Goal: Task Accomplishment & Management: Manage account settings

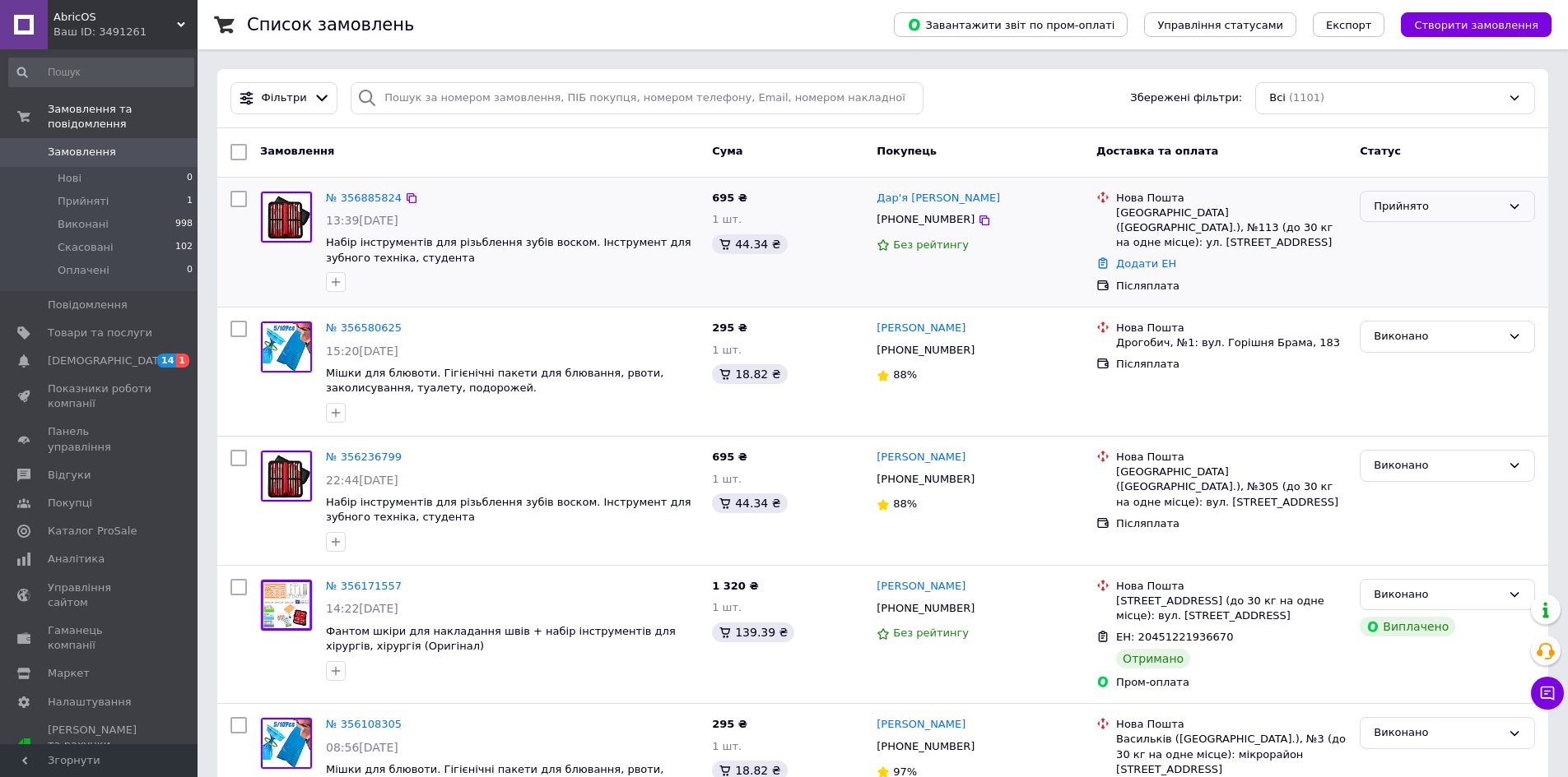
click at [1454, 205] on div "Прийнято" at bounding box center [1438, 206] width 127 height 17
click at [1458, 252] on li "Виконано" at bounding box center [1447, 241] width 174 height 30
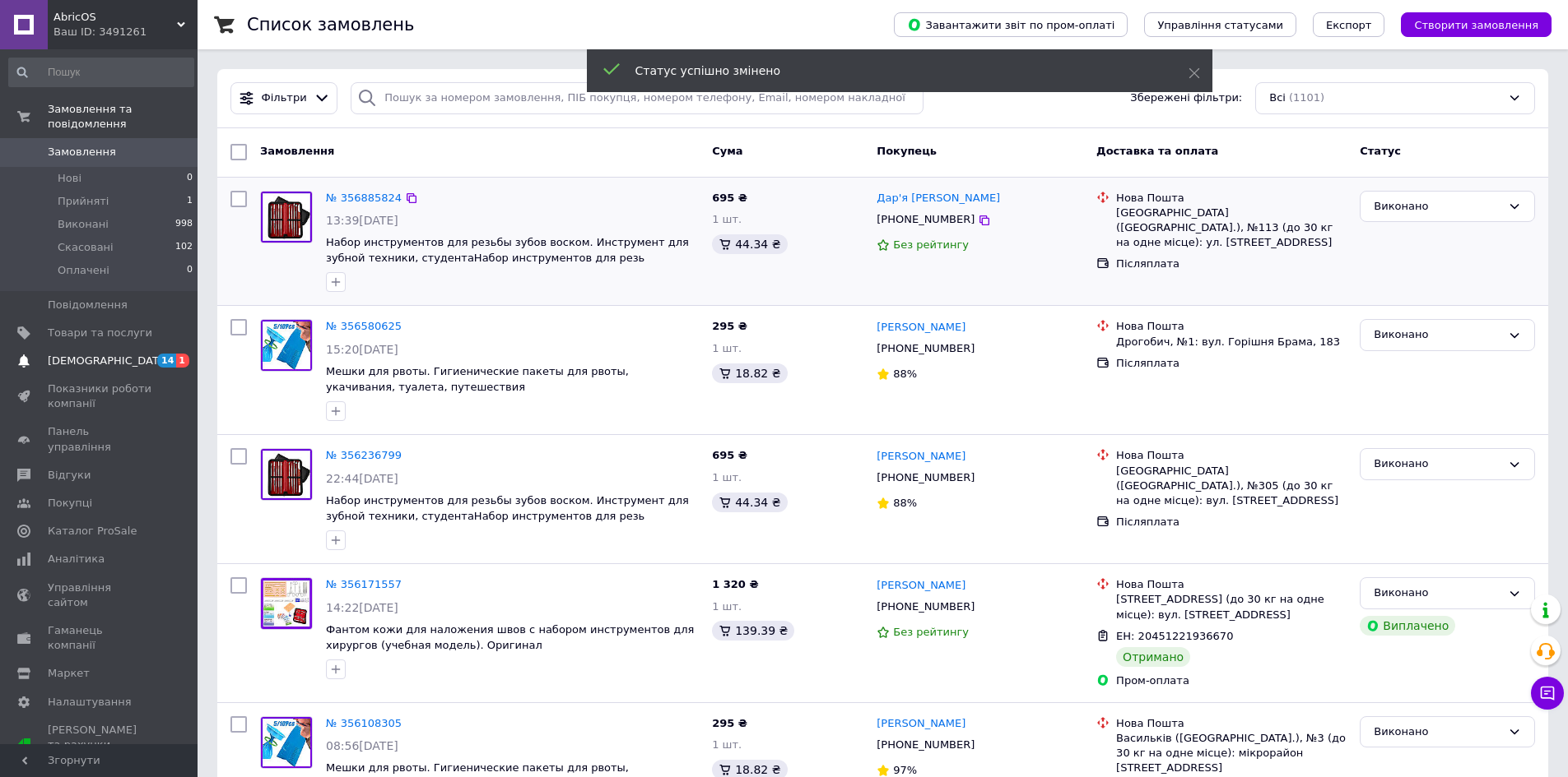
click at [117, 354] on span "[DEMOGRAPHIC_DATA]" at bounding box center [100, 361] width 105 height 15
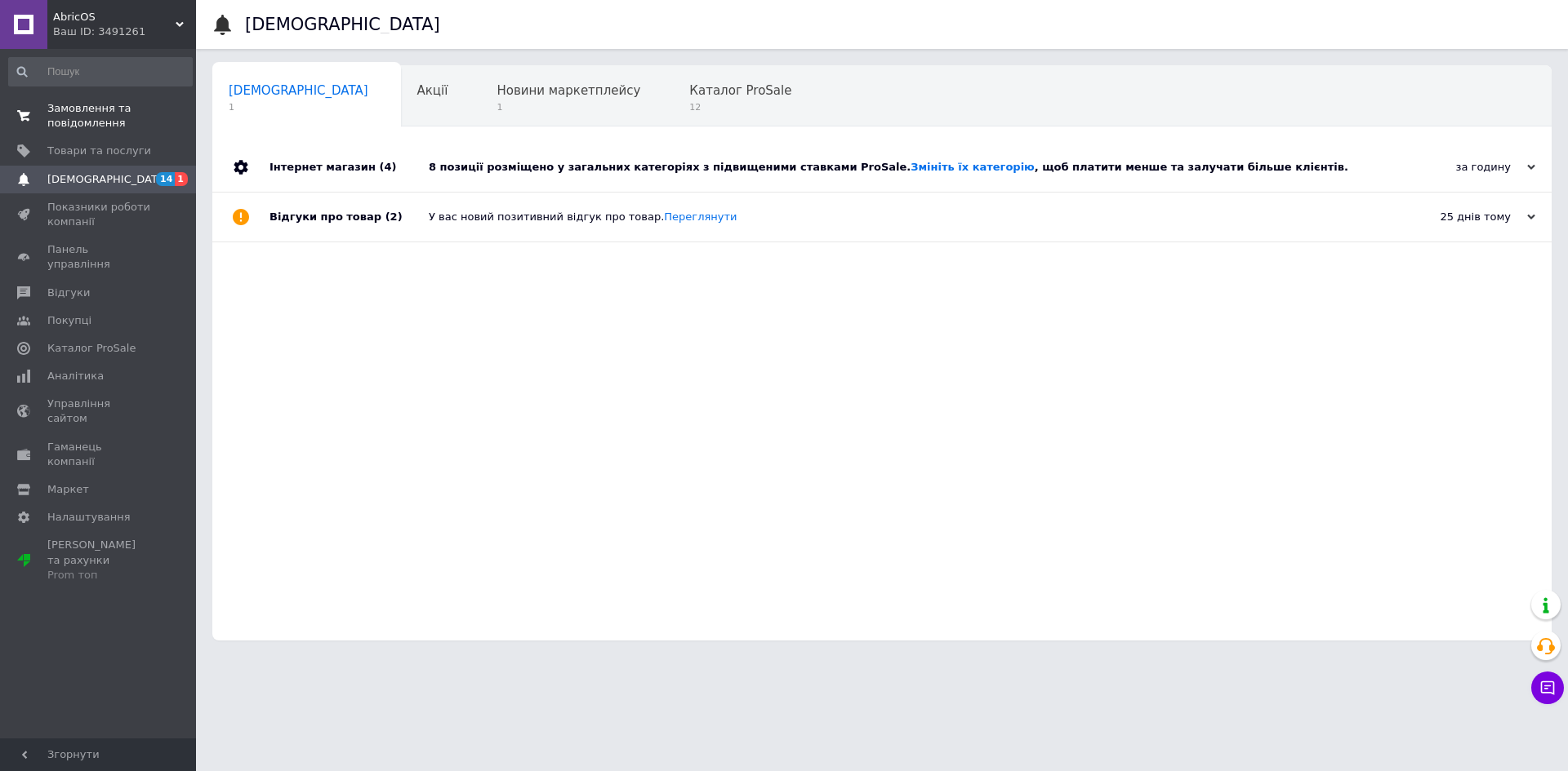
click at [93, 121] on span "Замовлення та повідомлення" at bounding box center [99, 115] width 104 height 29
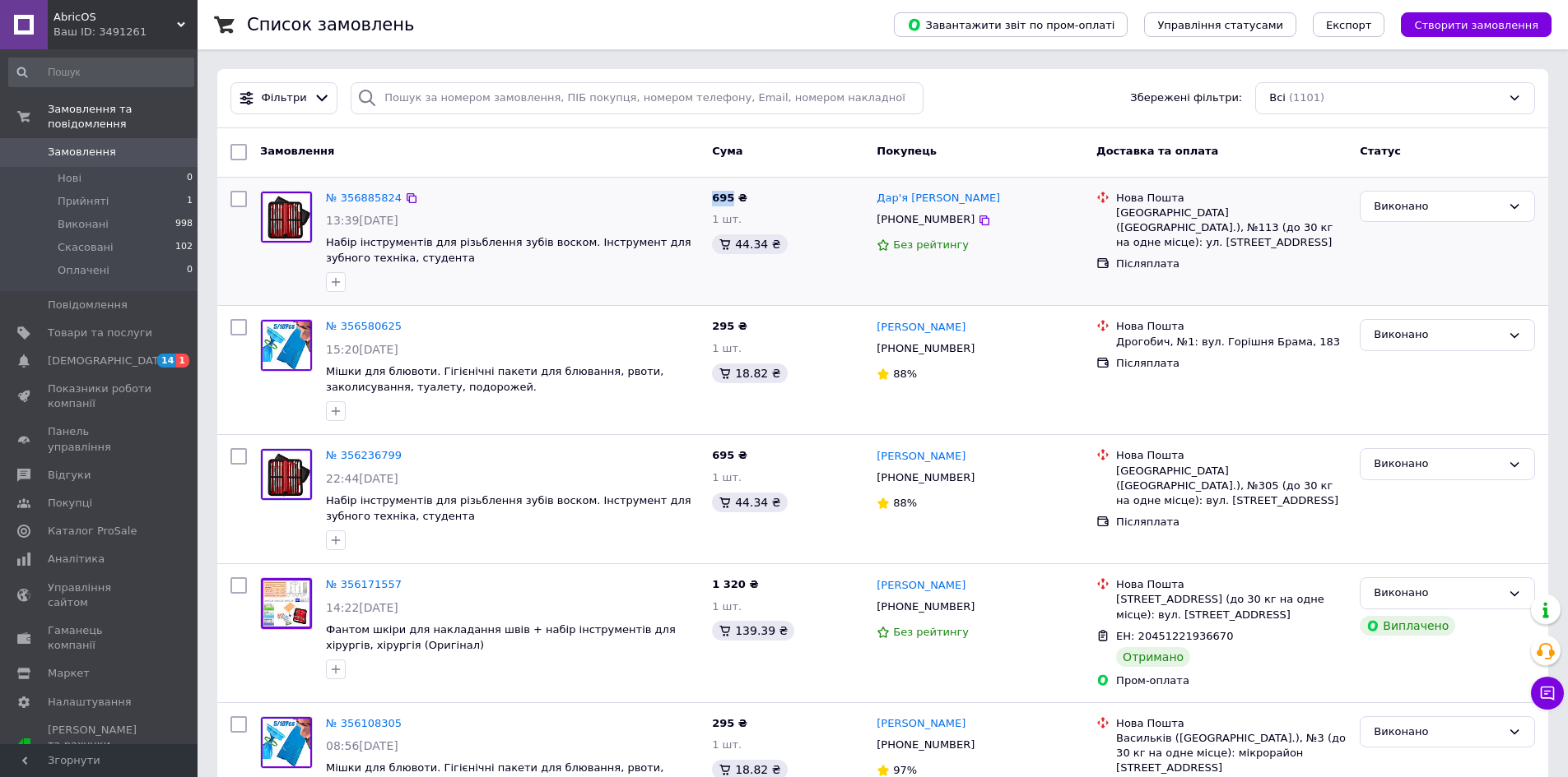
drag, startPoint x: 729, startPoint y: 199, endPoint x: 710, endPoint y: 199, distance: 19.0
click at [710, 199] on div "695 ₴ 1 шт. 44.34 ₴" at bounding box center [787, 242] width 165 height 115
copy span "695"
drag, startPoint x: 948, startPoint y: 225, endPoint x: 894, endPoint y: 228, distance: 54.1
click at [894, 228] on div "[PHONE_NUMBER]" at bounding box center [979, 220] width 210 height 19
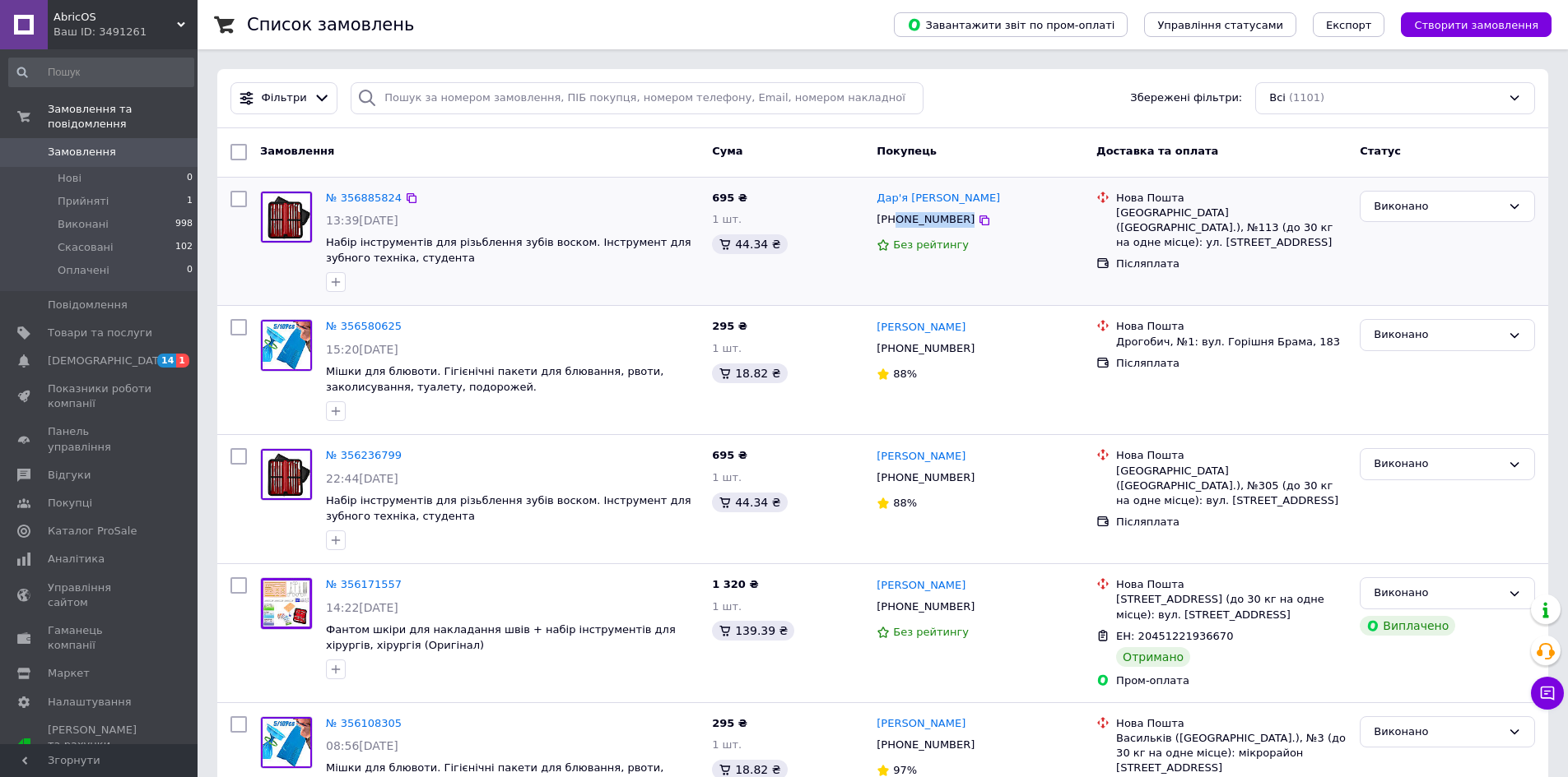
copy div "0980047576"
drag, startPoint x: 947, startPoint y: 198, endPoint x: 907, endPoint y: 196, distance: 40.0
click at [907, 196] on div "Дар'я [PERSON_NAME]" at bounding box center [979, 199] width 210 height 19
copy link "[PERSON_NAME]"
drag, startPoint x: 873, startPoint y: 204, endPoint x: 905, endPoint y: 206, distance: 32.1
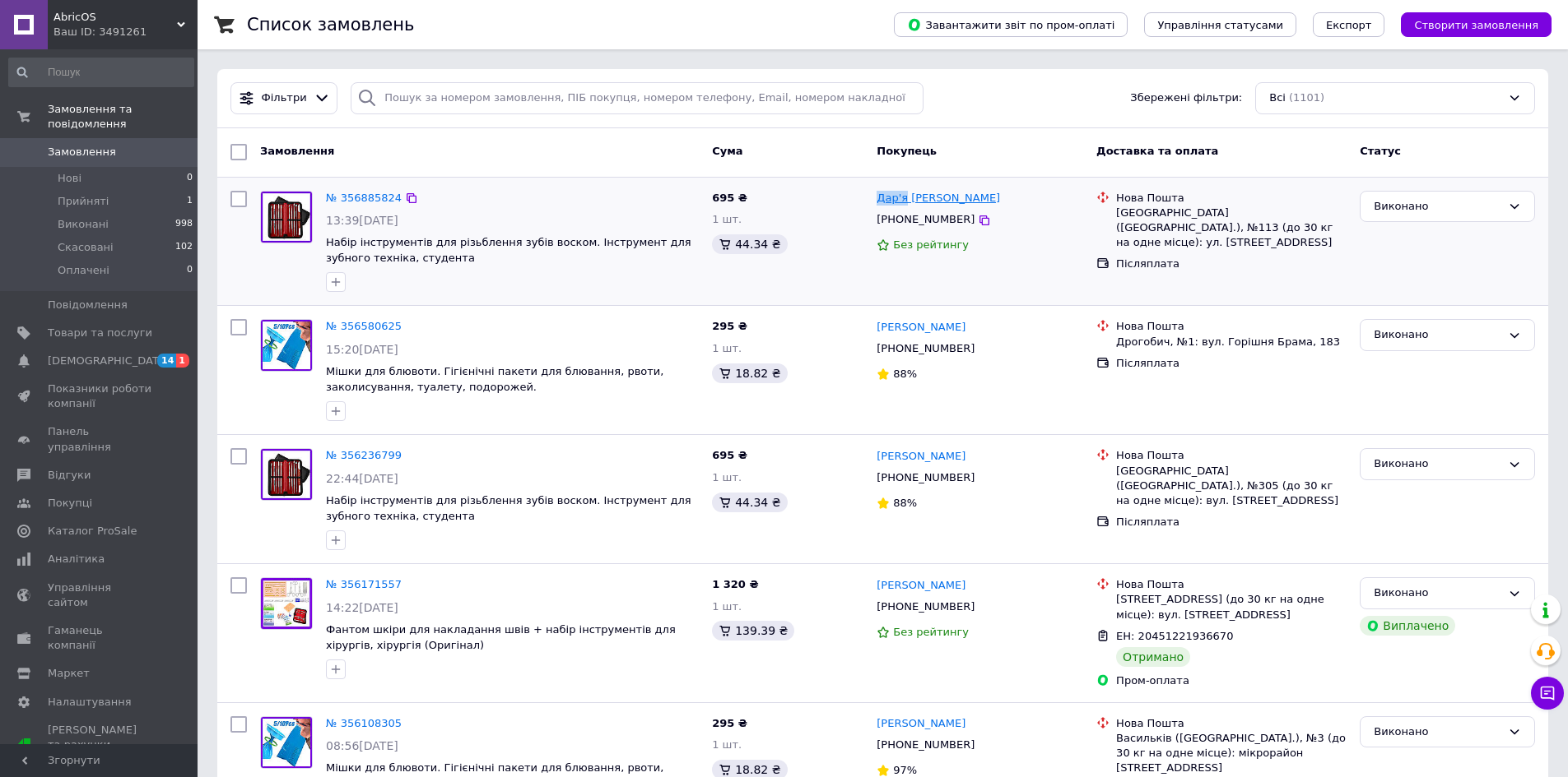
click at [905, 206] on div "Дар'я [PERSON_NAME] [PHONE_NUMBER] Без рейтингу" at bounding box center [979, 242] width 220 height 115
copy link "Дар'я"
drag, startPoint x: 1137, startPoint y: 214, endPoint x: 1118, endPoint y: 215, distance: 19.0
click at [1118, 215] on div "[GEOGRAPHIC_DATA] ([GEOGRAPHIC_DATA].), №113 (до 30 кг на одне місце): ул. [STR…" at bounding box center [1231, 228] width 230 height 46
copy div "[GEOGRAPHIC_DATA]"
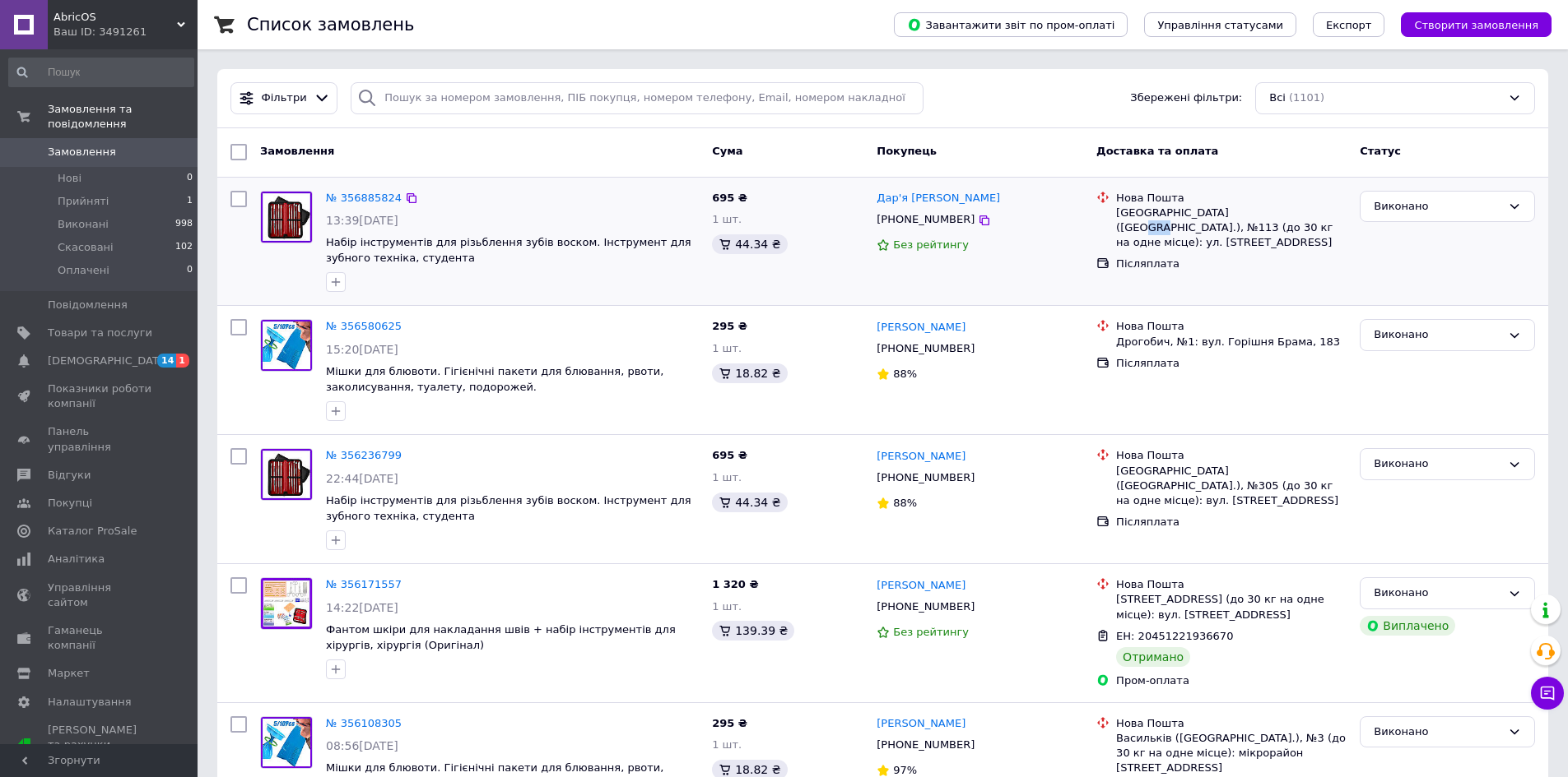
click at [1237, 211] on div "[GEOGRAPHIC_DATA] ([GEOGRAPHIC_DATA].), №113 (до 30 кг на одне місце): ул. [STR…" at bounding box center [1231, 228] width 230 height 46
copy div "113"
click at [109, 354] on span "[DEMOGRAPHIC_DATA]" at bounding box center [100, 361] width 105 height 15
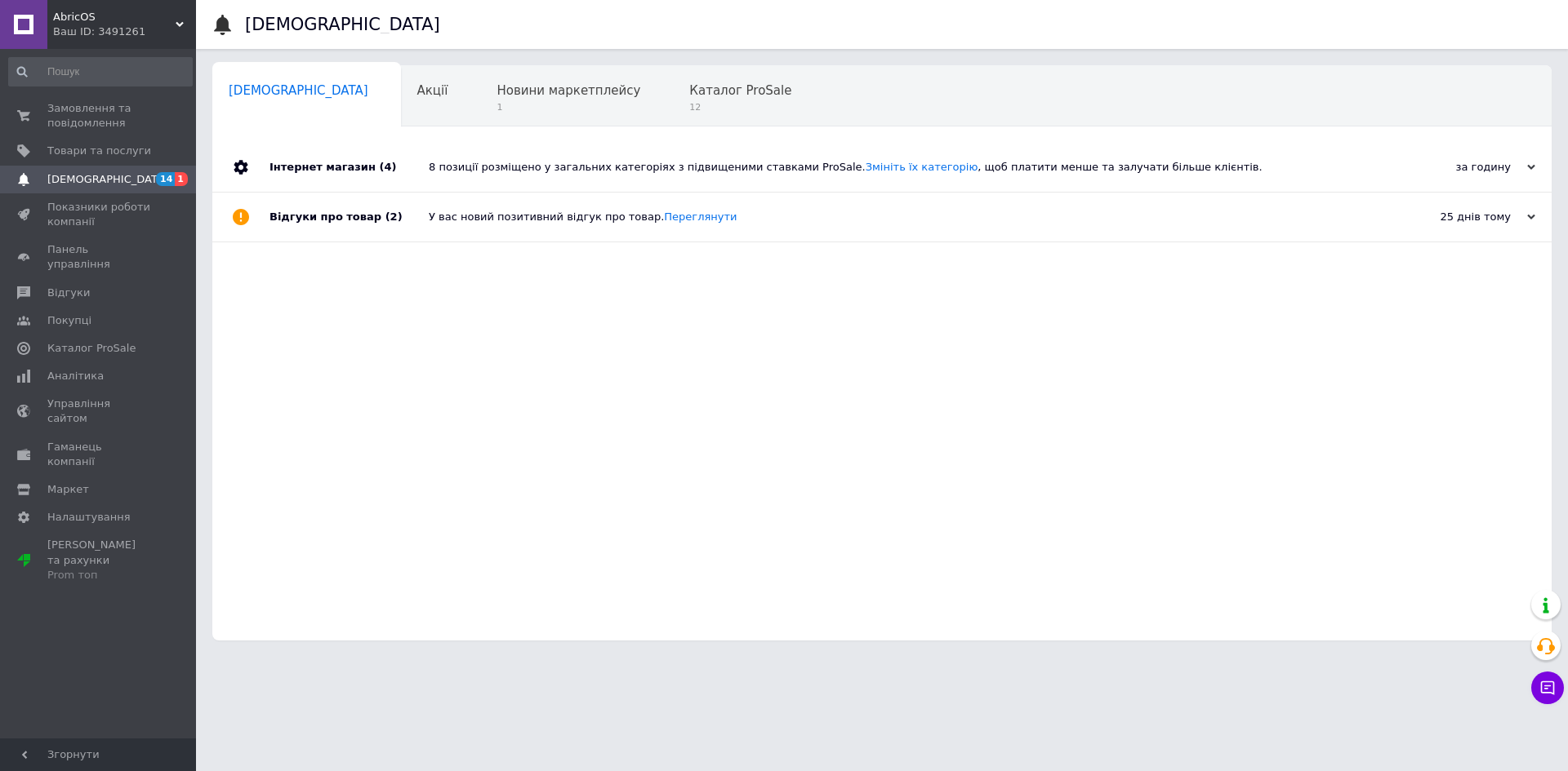
click at [425, 158] on div "Інтернет магазин (4)" at bounding box center [348, 167] width 160 height 49
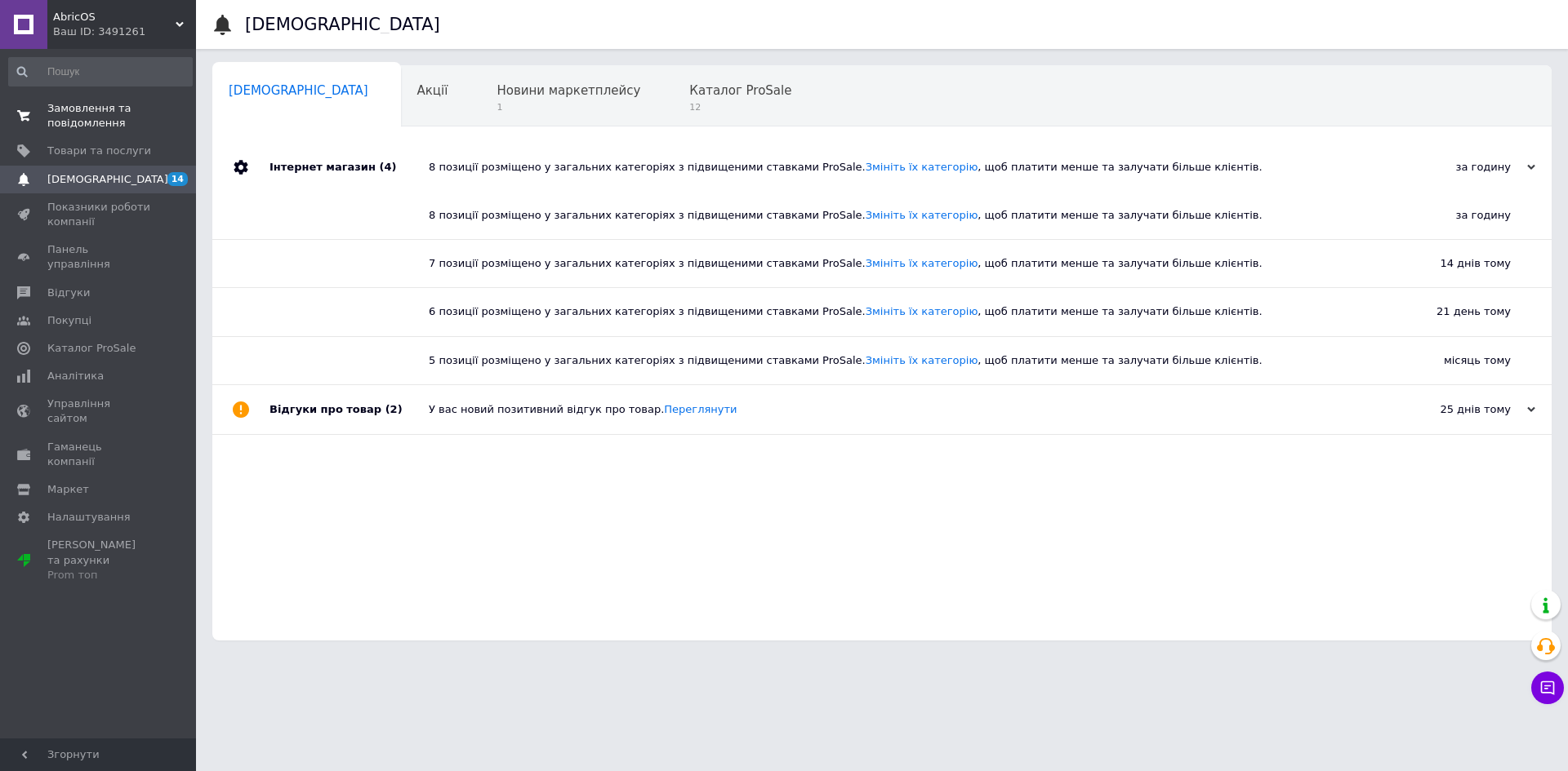
click at [100, 111] on span "Замовлення та повідомлення" at bounding box center [99, 115] width 104 height 29
